Goal: Obtain resource: Download file/media

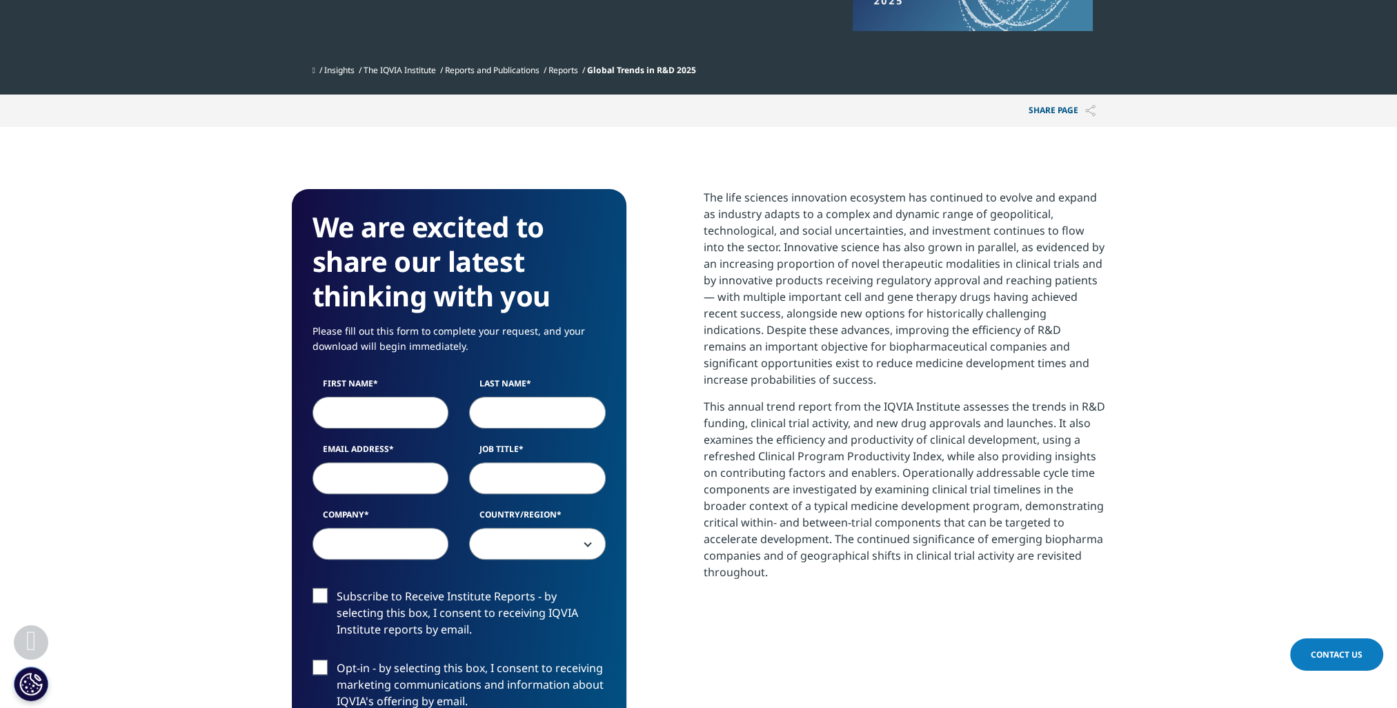
scroll to position [552, 0]
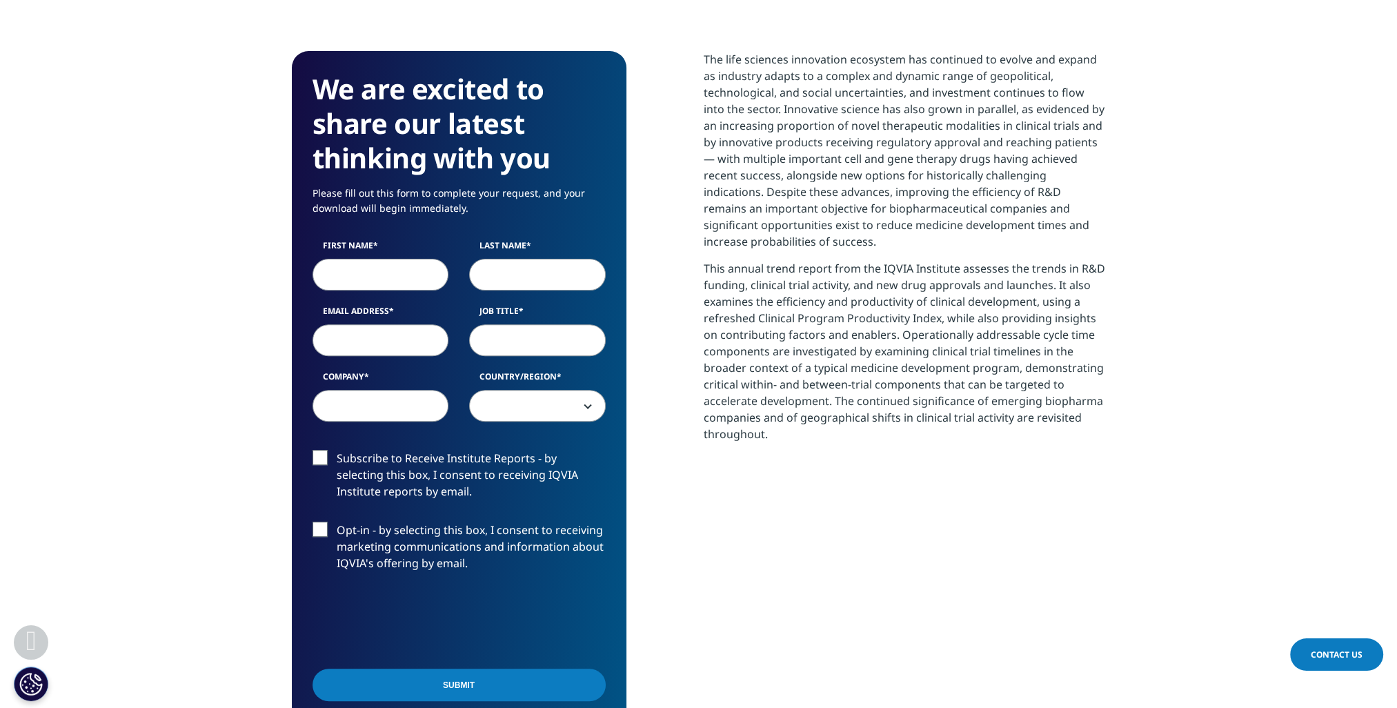
click at [408, 279] on input "First Name" at bounding box center [380, 275] width 137 height 32
type input "[PERSON_NAME]"
type input "[PERSON_NAME][EMAIL_ADDRESS][DOMAIN_NAME]"
type input "[PERSON_NAME] & [PERSON_NAME] Medical Pty Ltd"
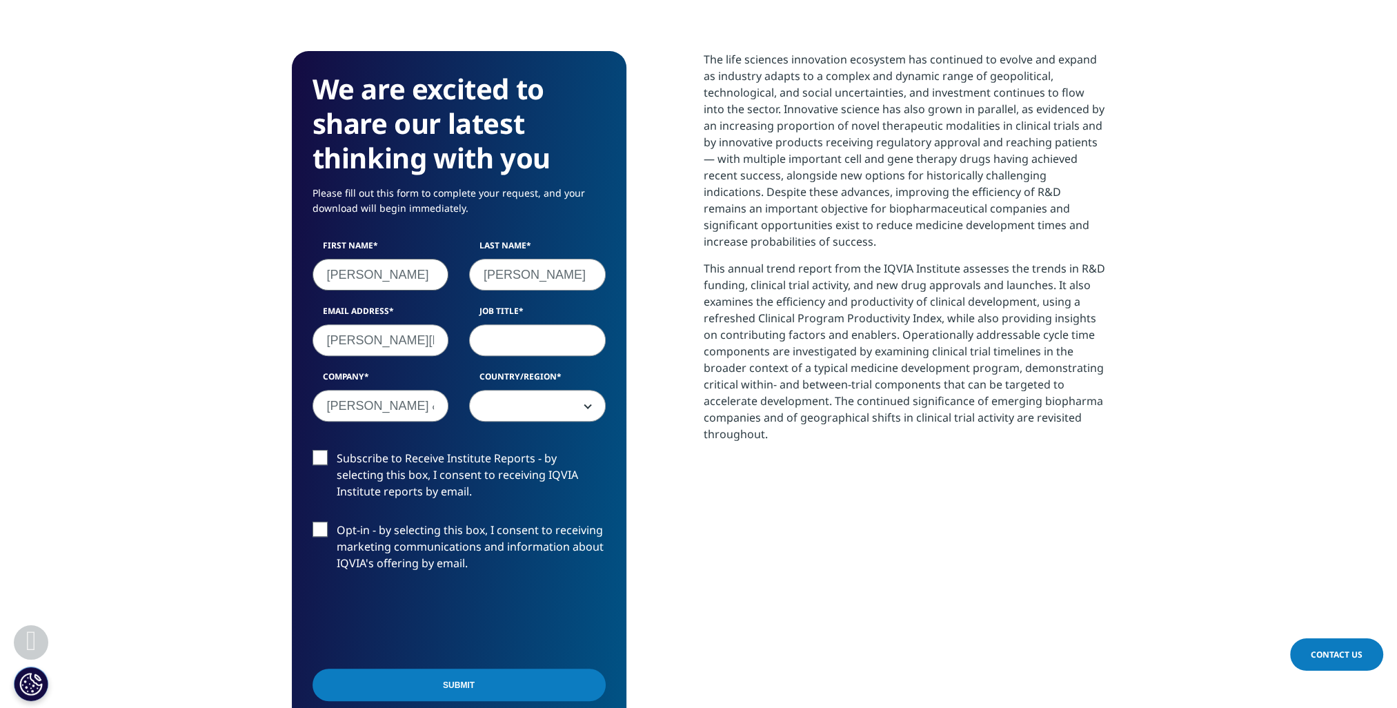
select select "[GEOGRAPHIC_DATA]"
click at [535, 348] on input "Job Title" at bounding box center [537, 340] width 137 height 32
click at [423, 405] on input "[PERSON_NAME] & [PERSON_NAME] Medical Pty Ltd" at bounding box center [380, 406] width 137 height 32
click at [423, 406] on input "[PERSON_NAME] & [PERSON_NAME] Medical Pty Ltd" at bounding box center [380, 406] width 137 height 32
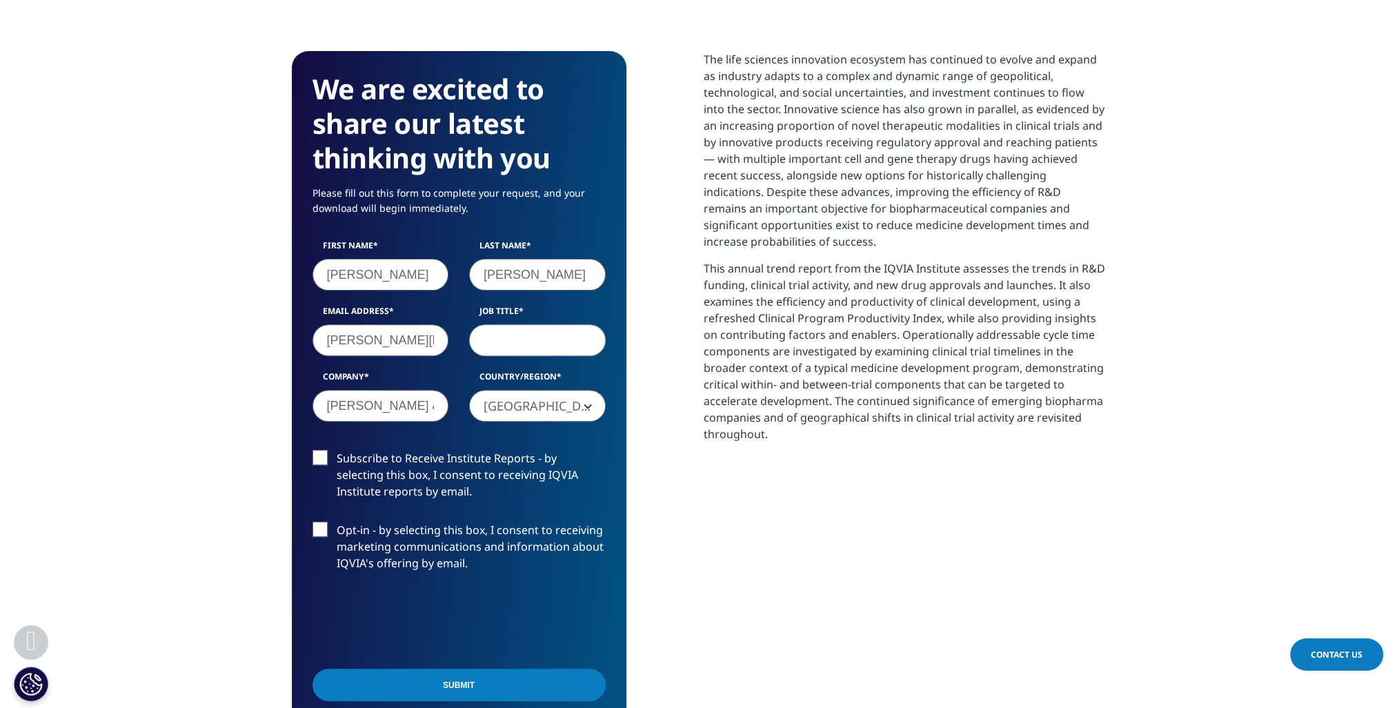
scroll to position [0, 3]
click at [423, 406] on input "[PERSON_NAME] & [PERSON_NAME] Medical Pty Ltd" at bounding box center [380, 406] width 137 height 32
type input "Abbvie"
click at [519, 342] on input "Job Title" at bounding box center [537, 340] width 137 height 32
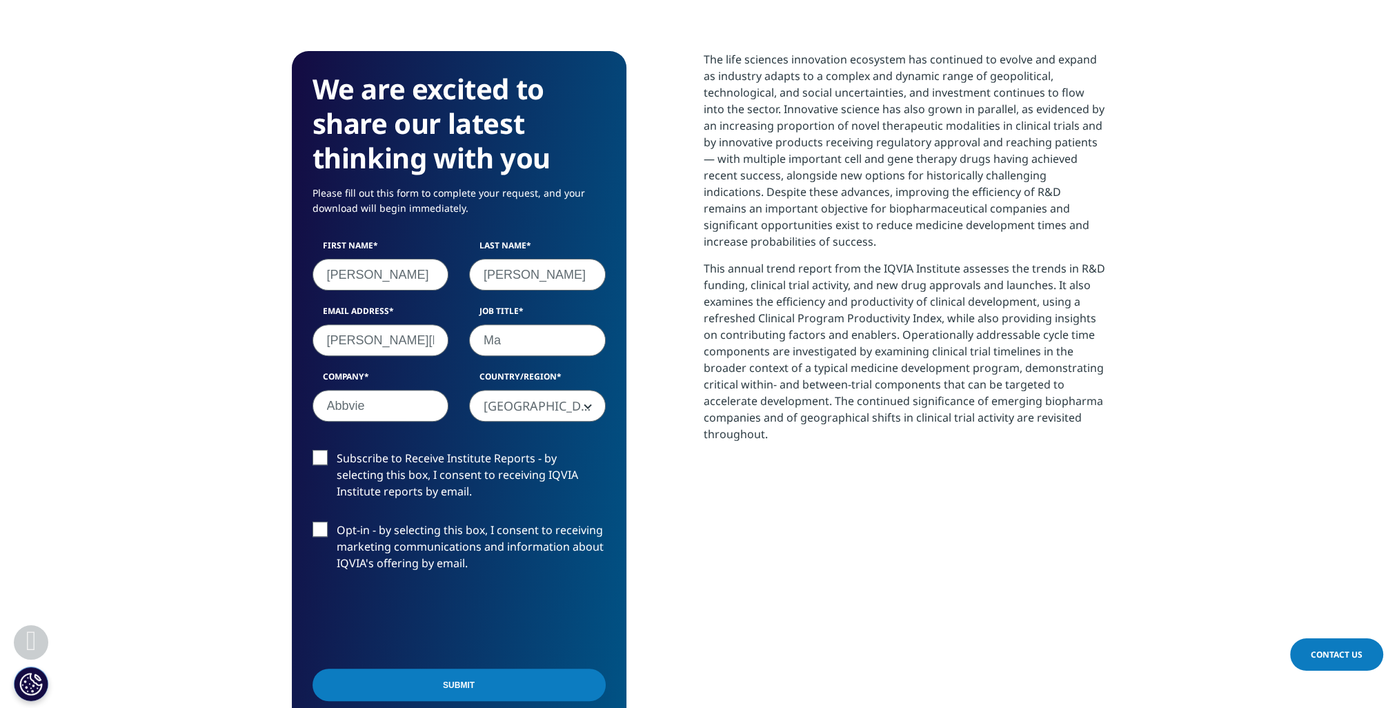
type input "M"
type input "Government Affairs Manager"
click at [455, 691] on input "Submit" at bounding box center [458, 684] width 293 height 32
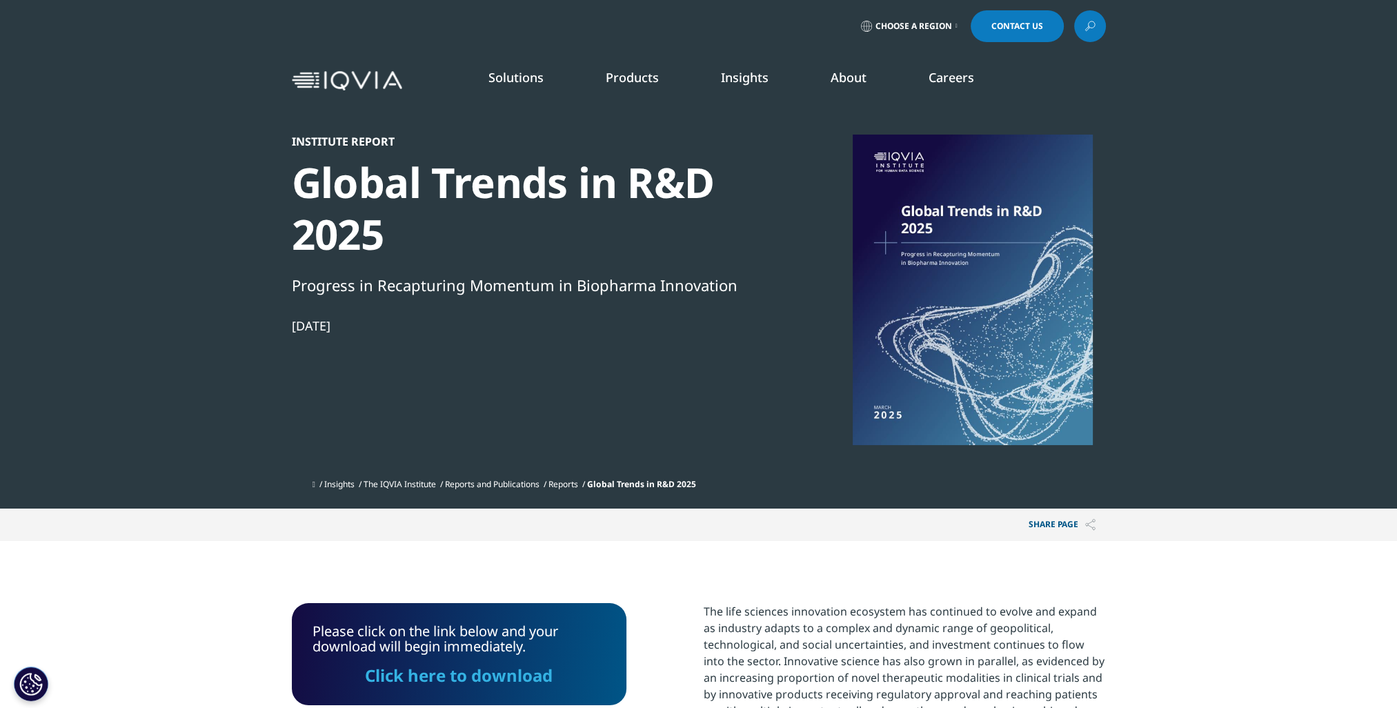
click at [973, 310] on div at bounding box center [972, 289] width 266 height 310
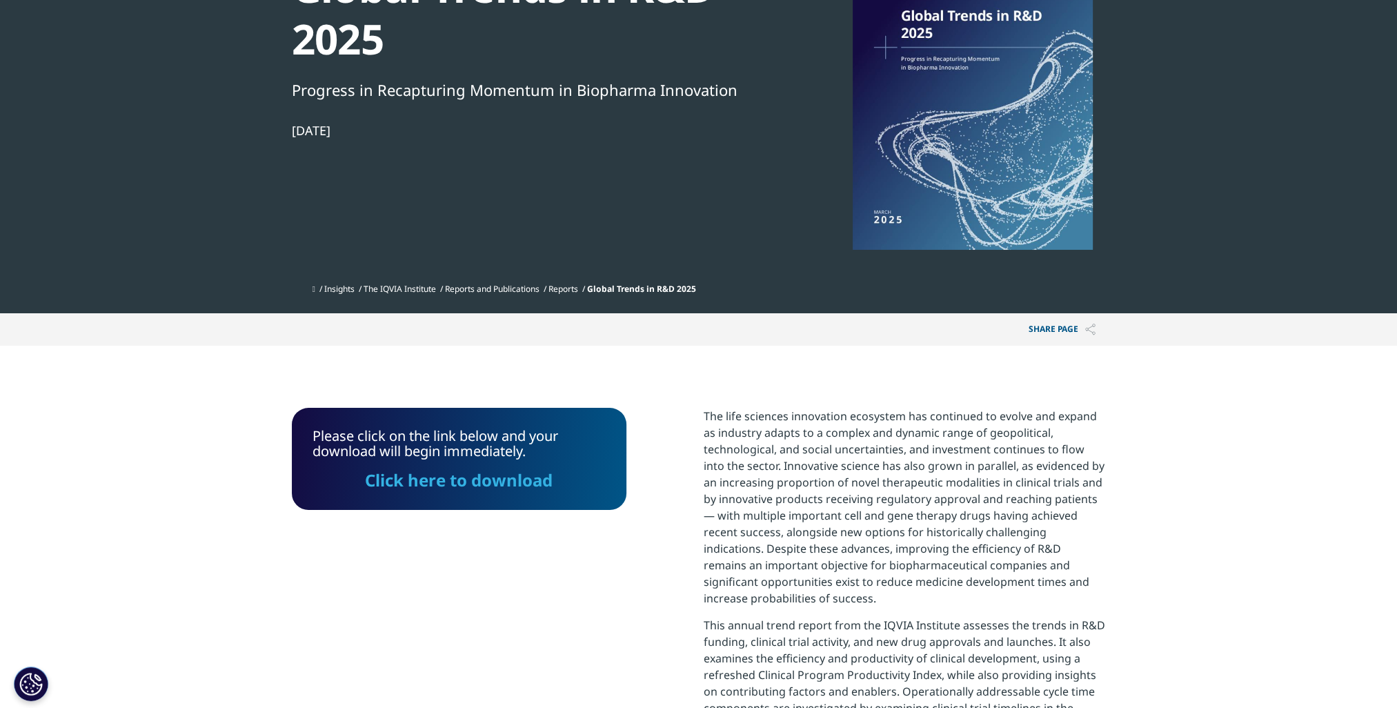
scroll to position [207, 0]
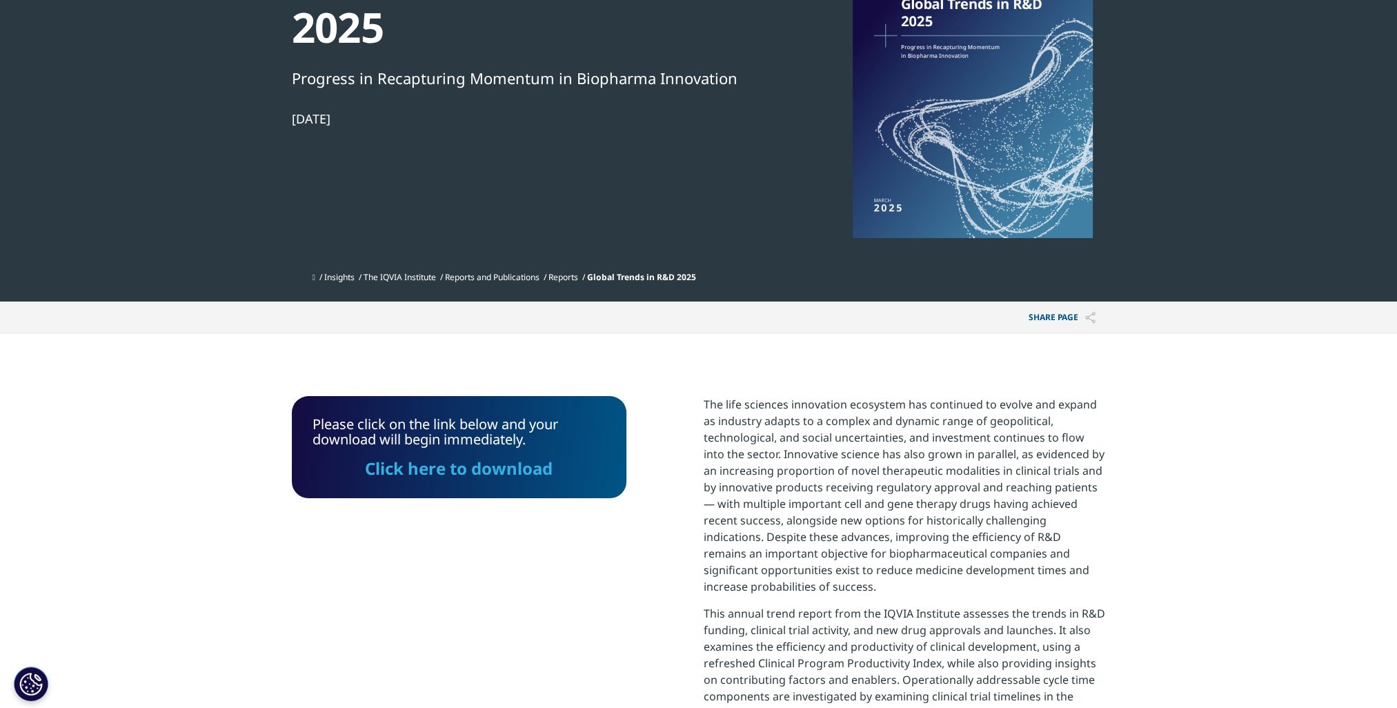
click at [503, 464] on link "Click here to download" at bounding box center [459, 468] width 188 height 23
